Goal: Find specific page/section: Find specific page/section

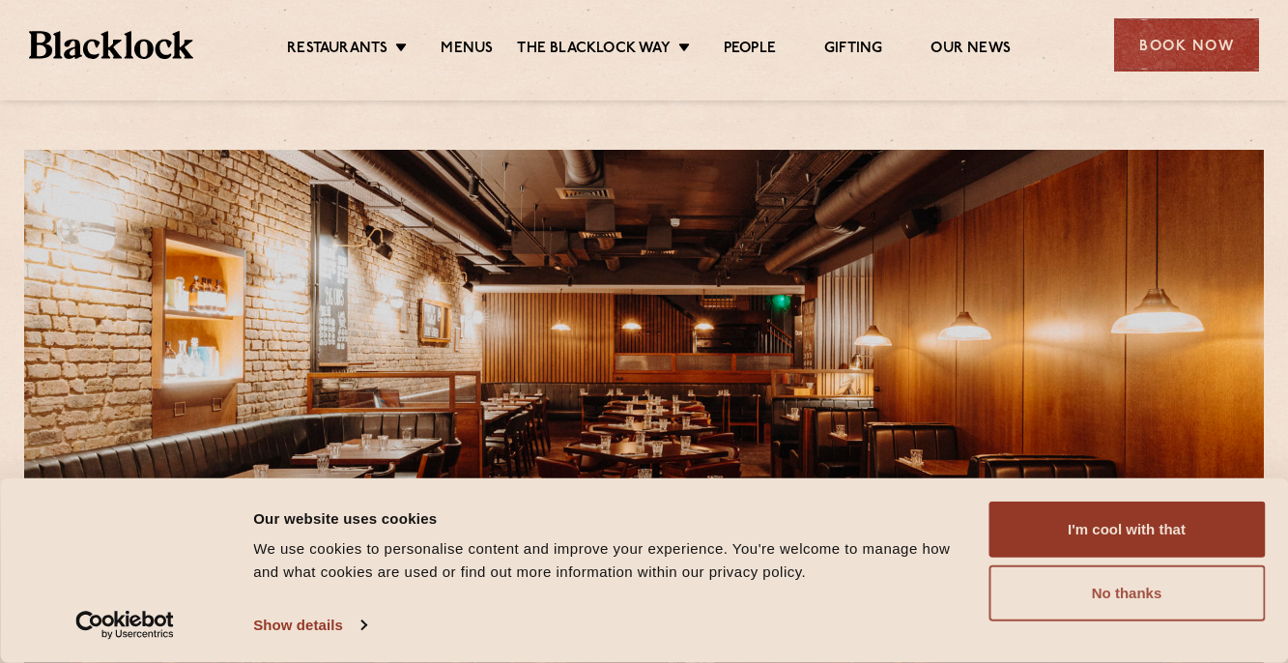
click at [1175, 590] on button "No thanks" at bounding box center [1127, 593] width 276 height 56
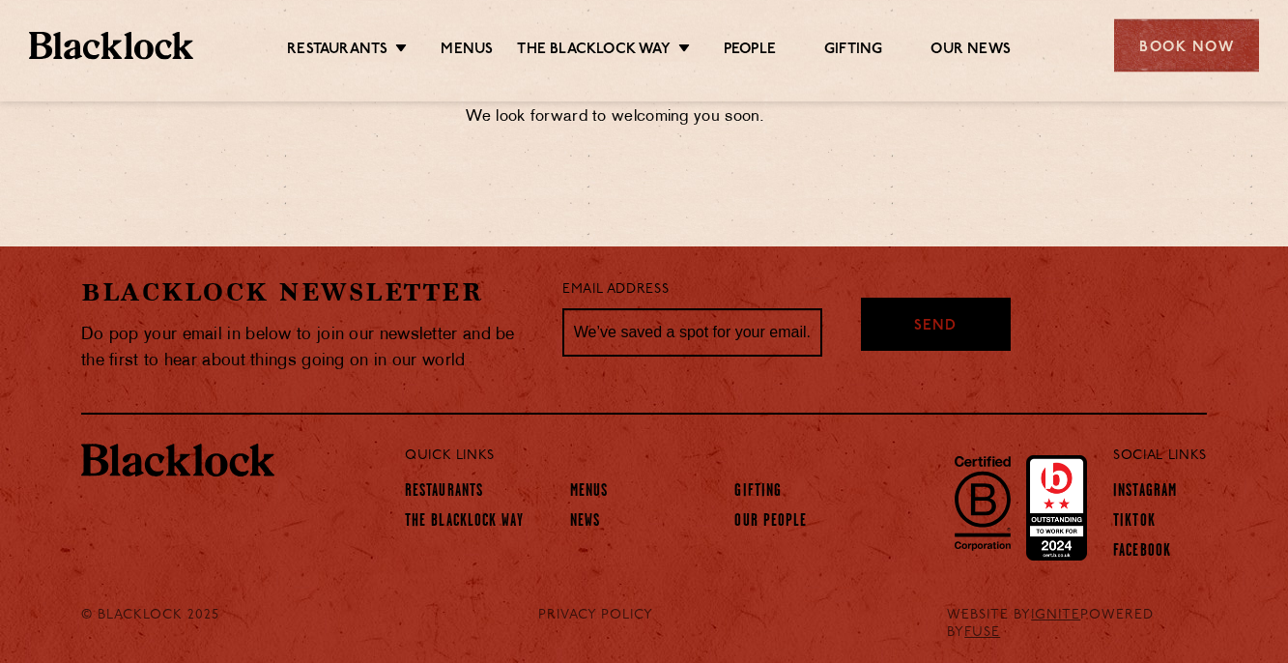
scroll to position [1193, 0]
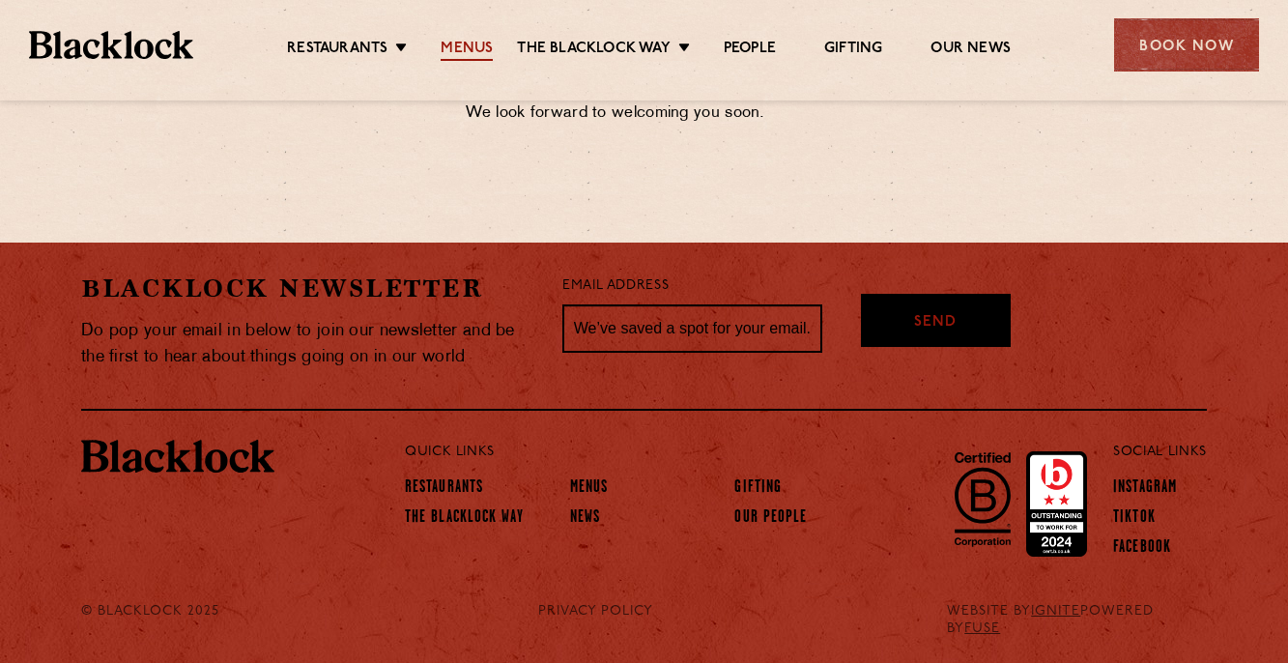
click at [452, 48] on link "Menus" at bounding box center [467, 50] width 52 height 21
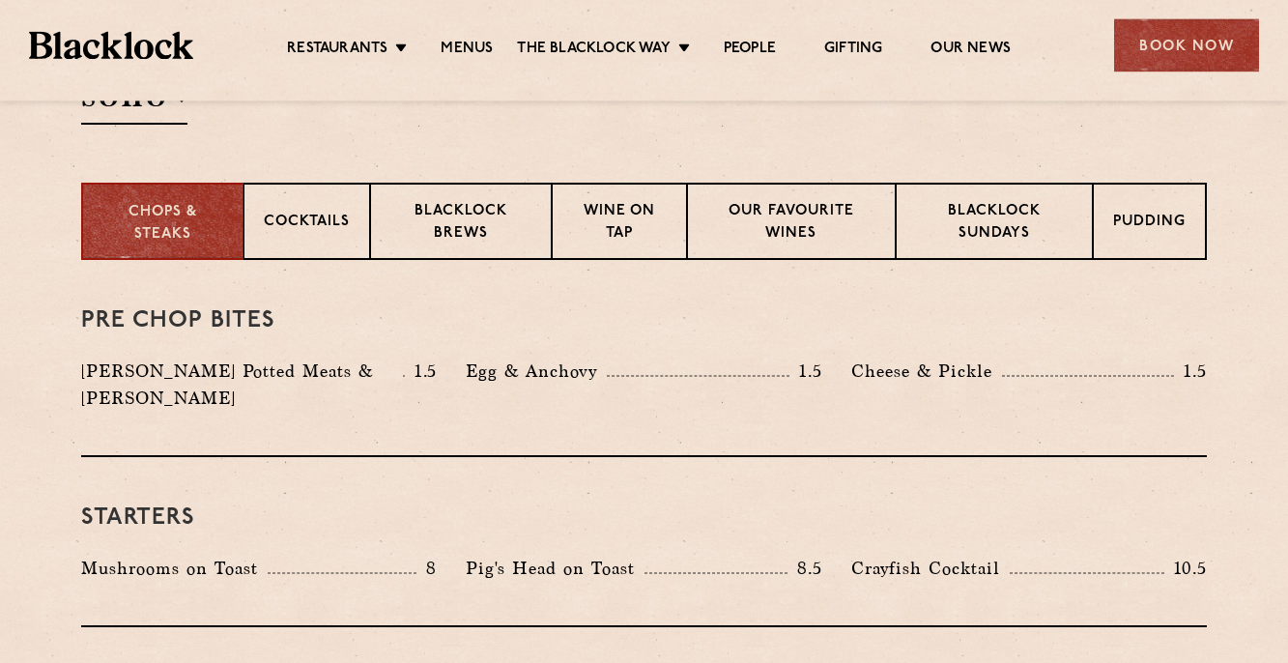
scroll to position [493, 0]
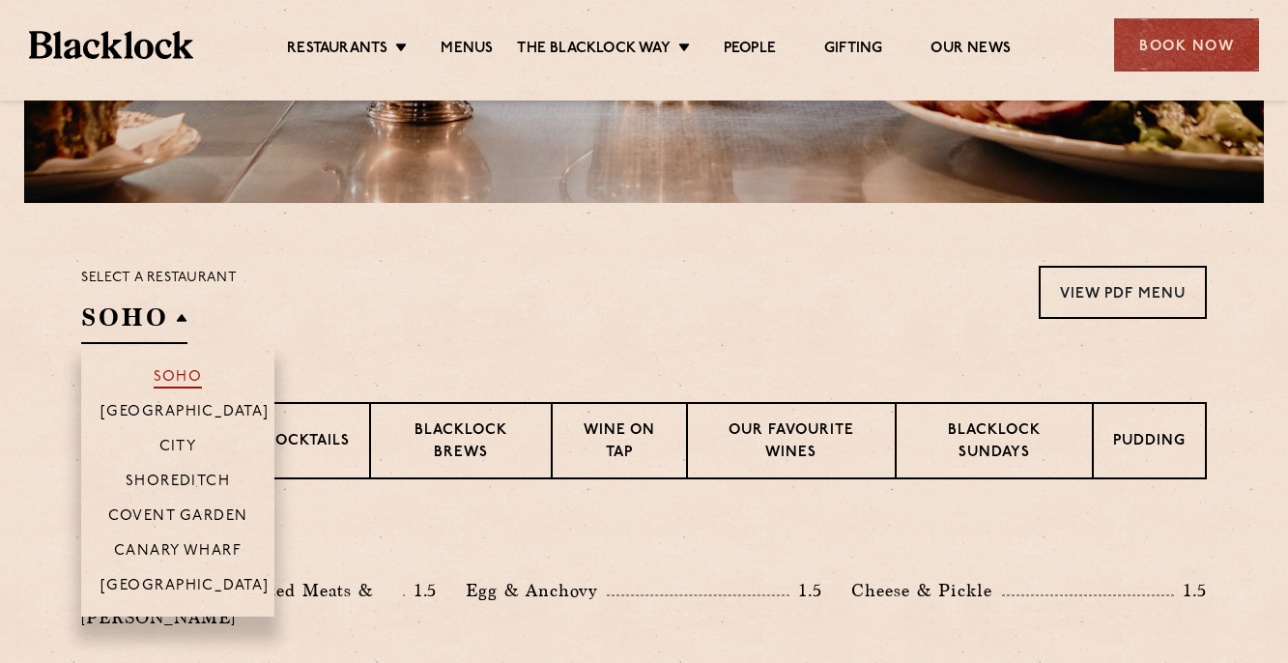
click at [180, 375] on p "Soho" at bounding box center [178, 378] width 49 height 19
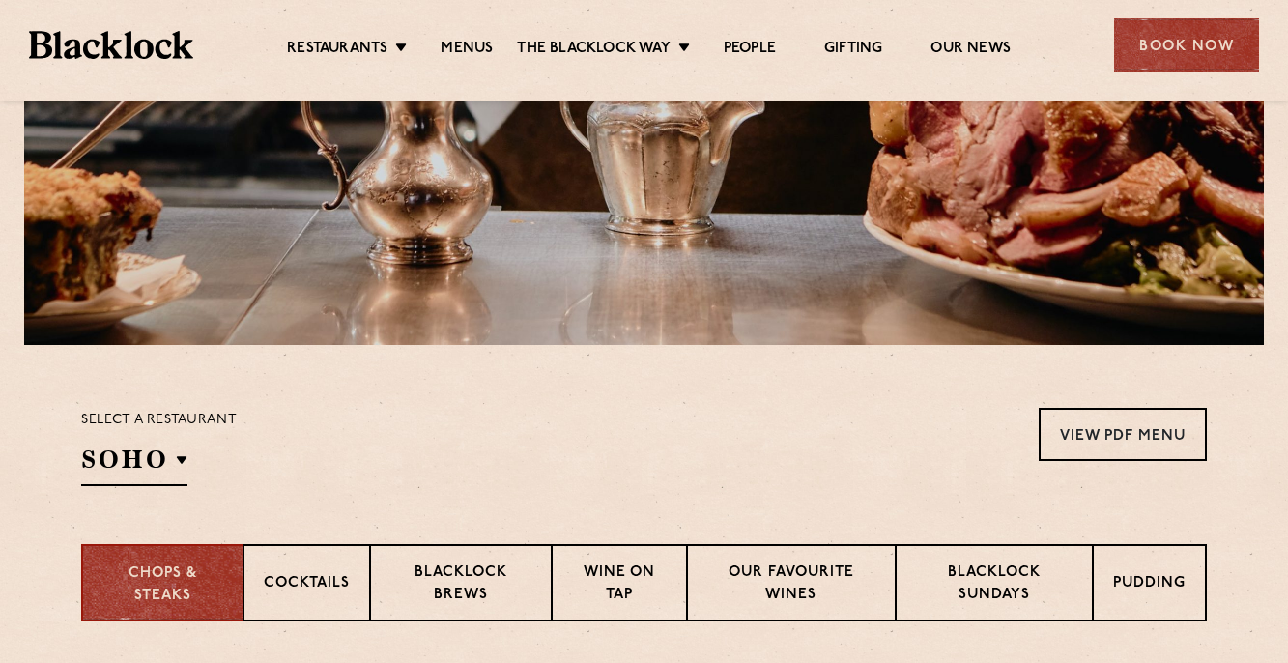
scroll to position [0, 0]
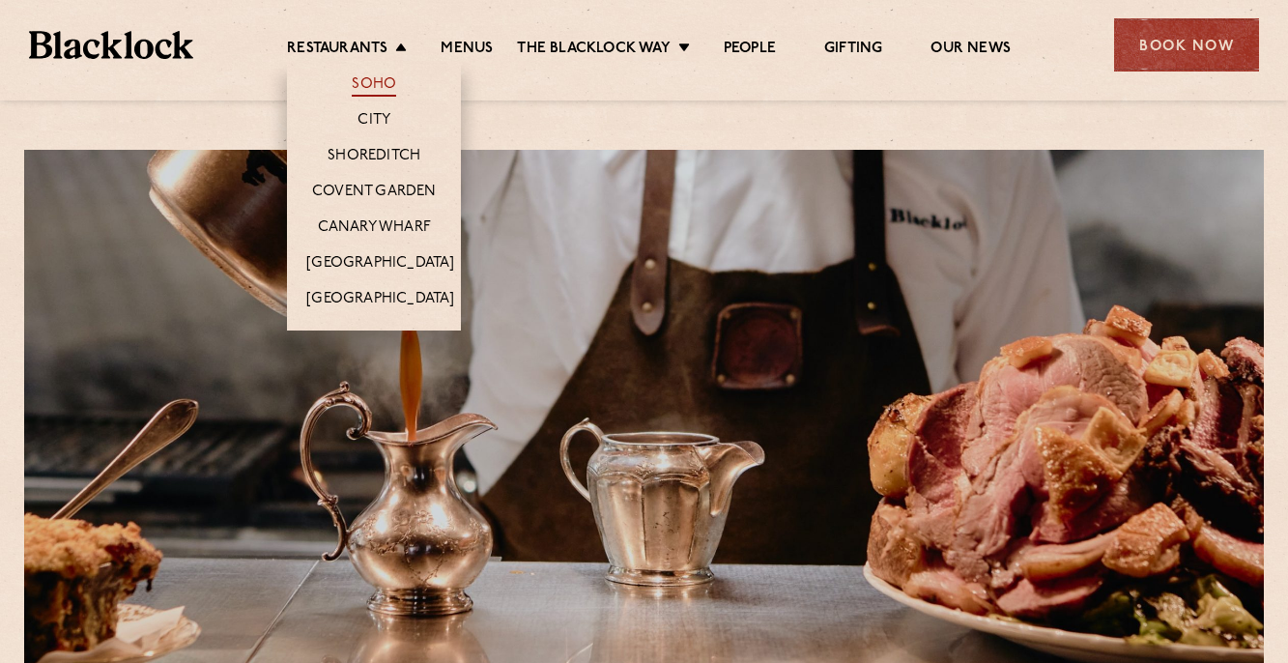
click at [363, 78] on link "Soho" at bounding box center [374, 85] width 44 height 21
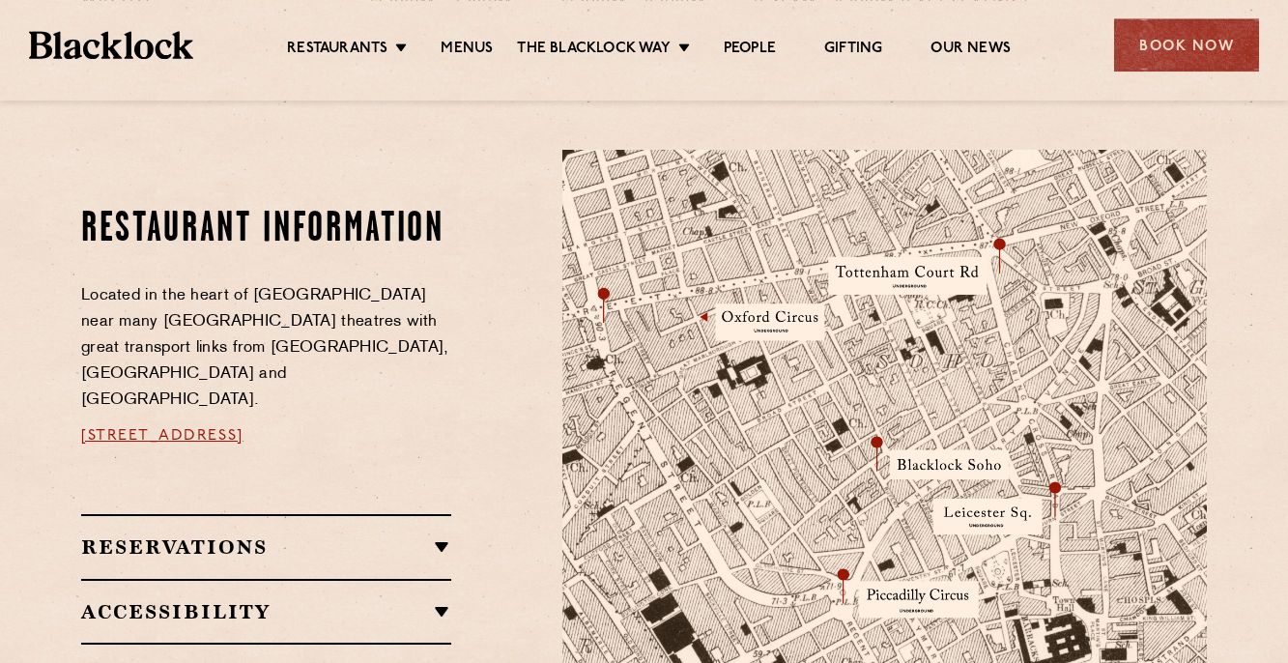
scroll to position [986, 0]
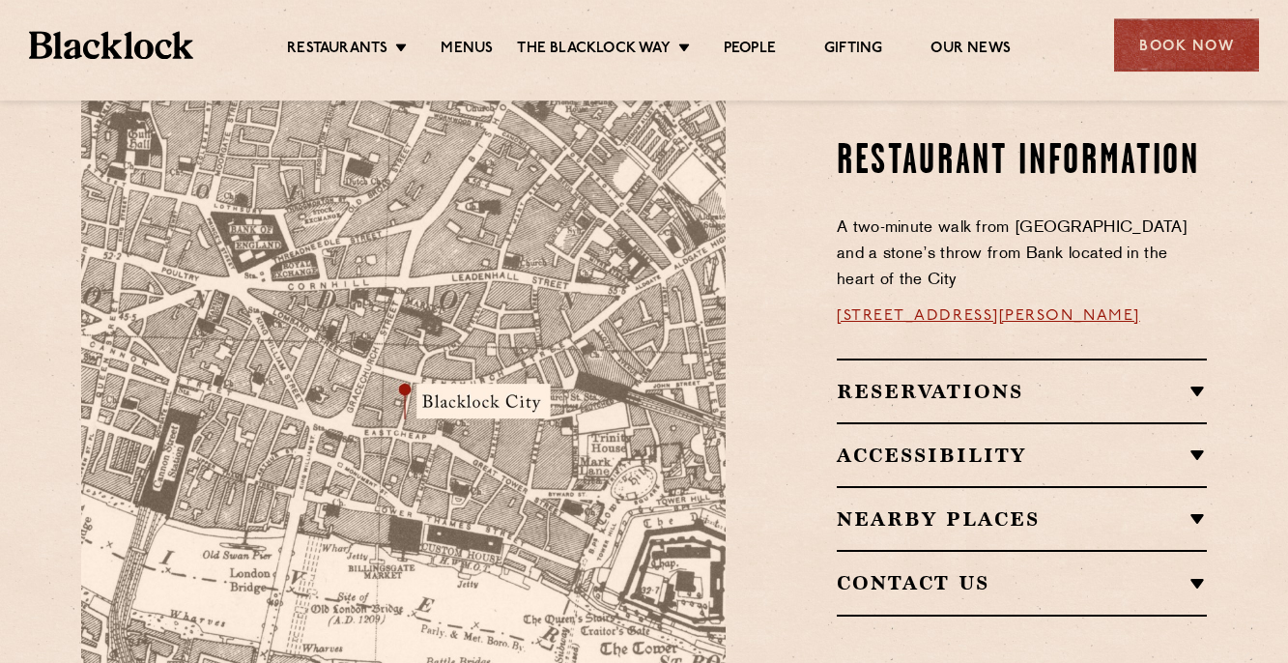
scroll to position [1100, 0]
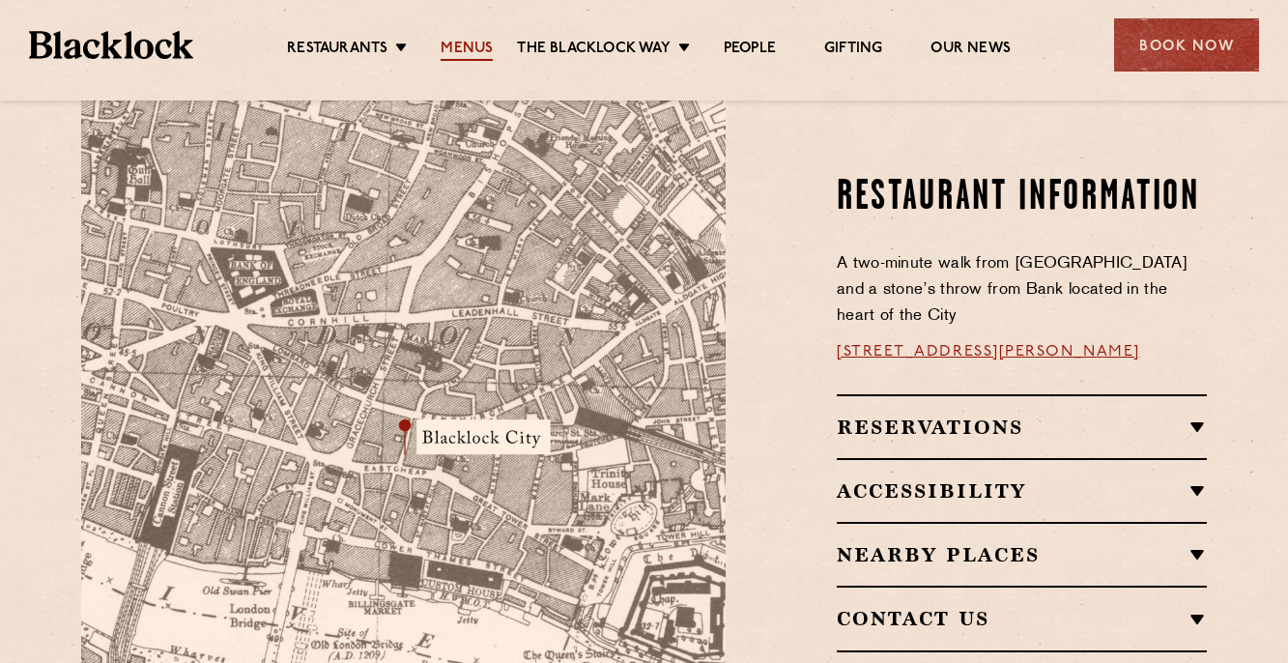
click at [469, 52] on link "Menus" at bounding box center [467, 50] width 52 height 21
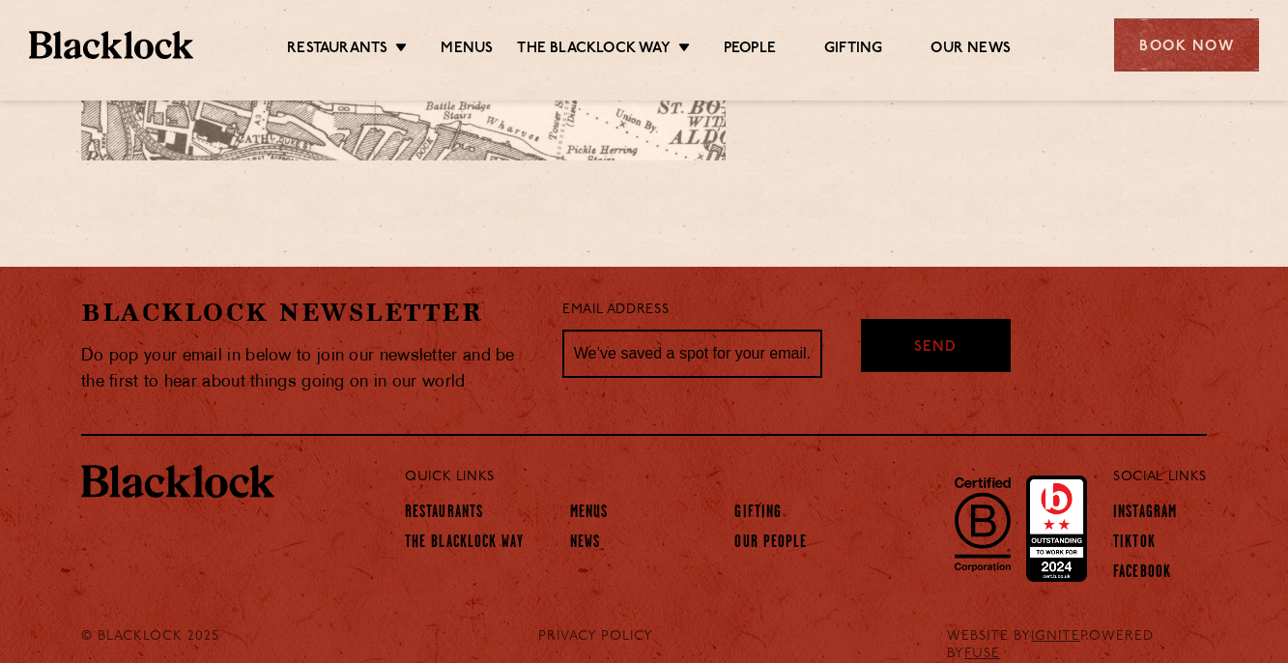
scroll to position [1297, 0]
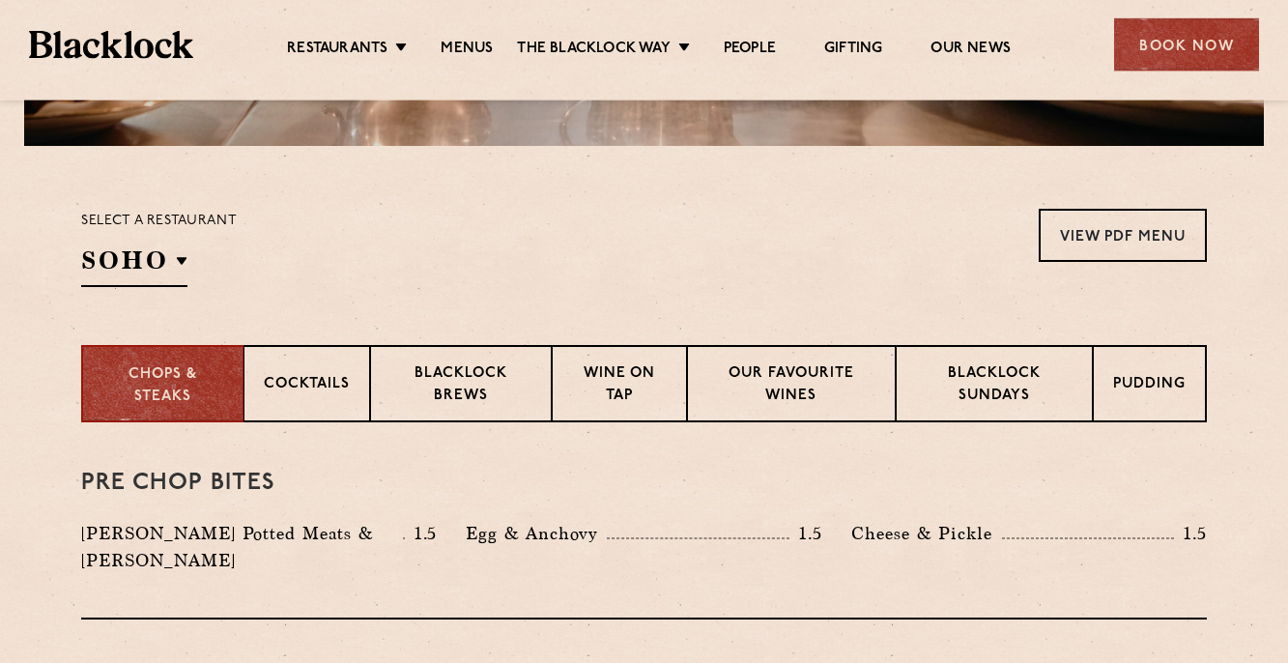
scroll to position [493, 0]
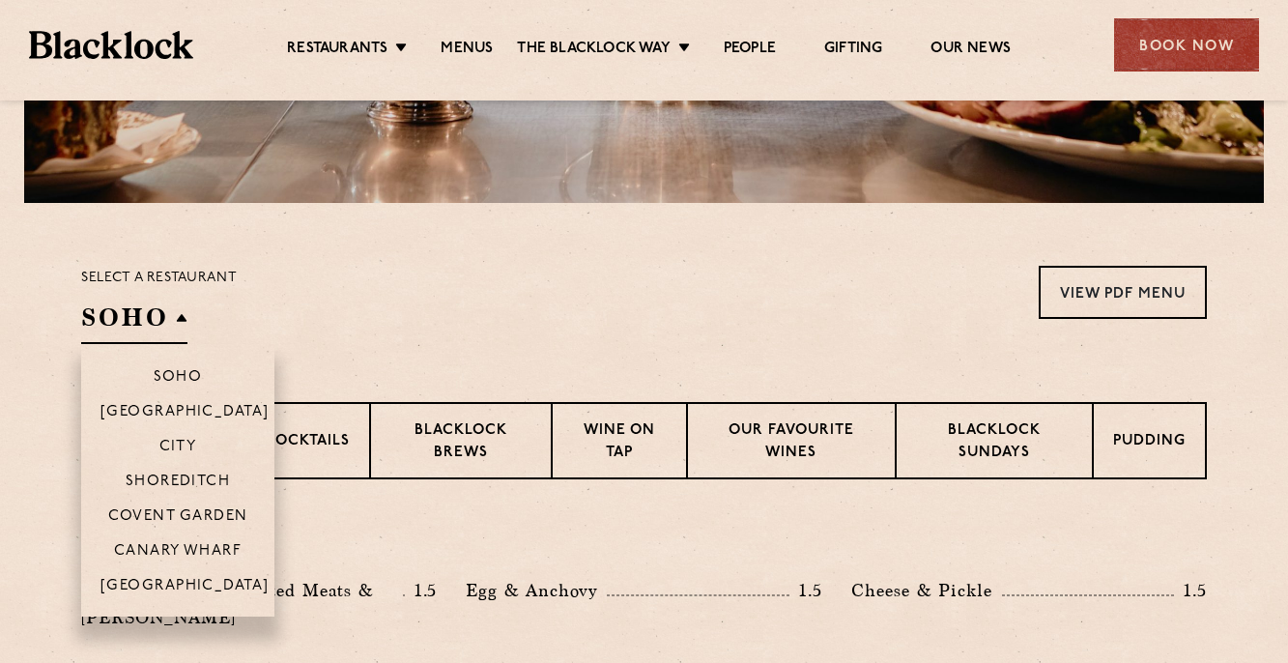
click at [189, 439] on li "City" at bounding box center [177, 445] width 193 height 35
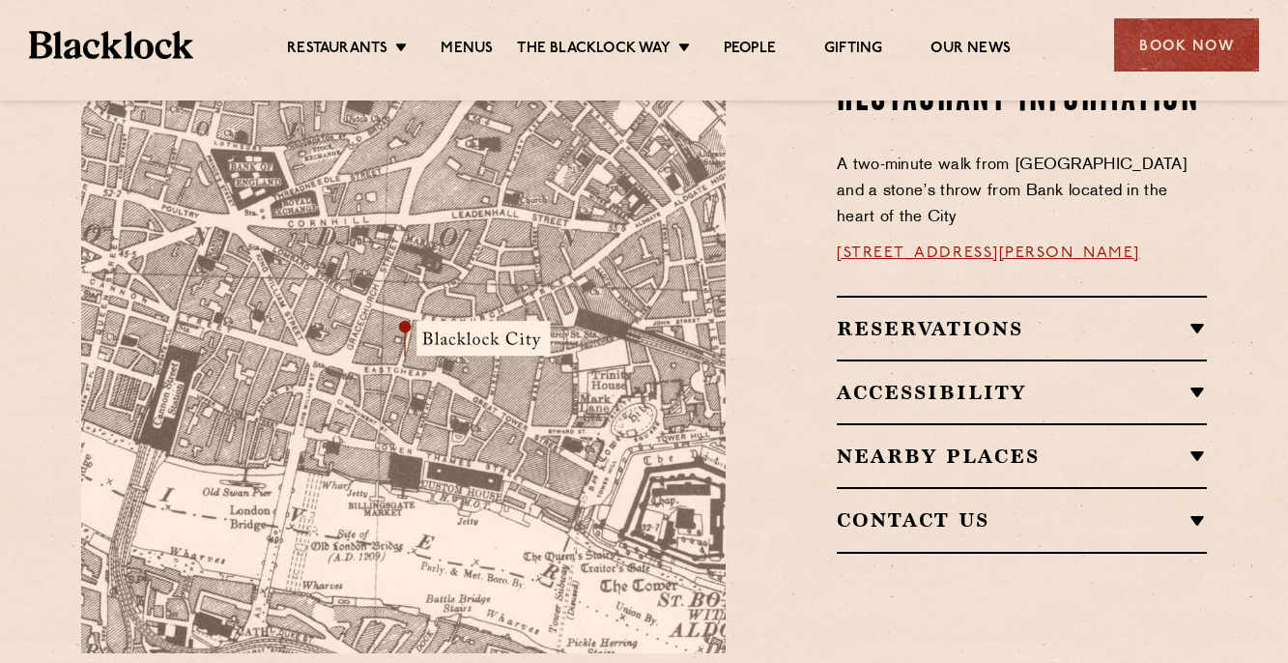
scroll to position [1001, 0]
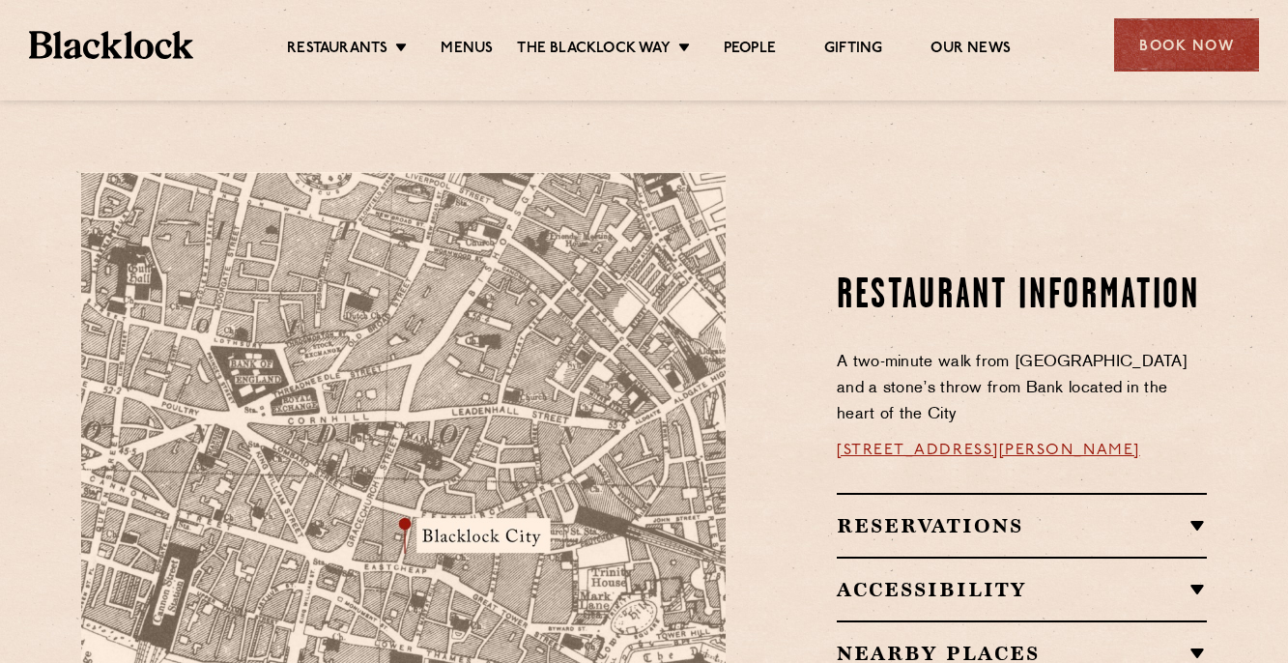
click at [1079, 443] on link "[STREET_ADDRESS][PERSON_NAME]" at bounding box center [988, 450] width 303 height 15
